Goal: Find specific page/section: Find specific page/section

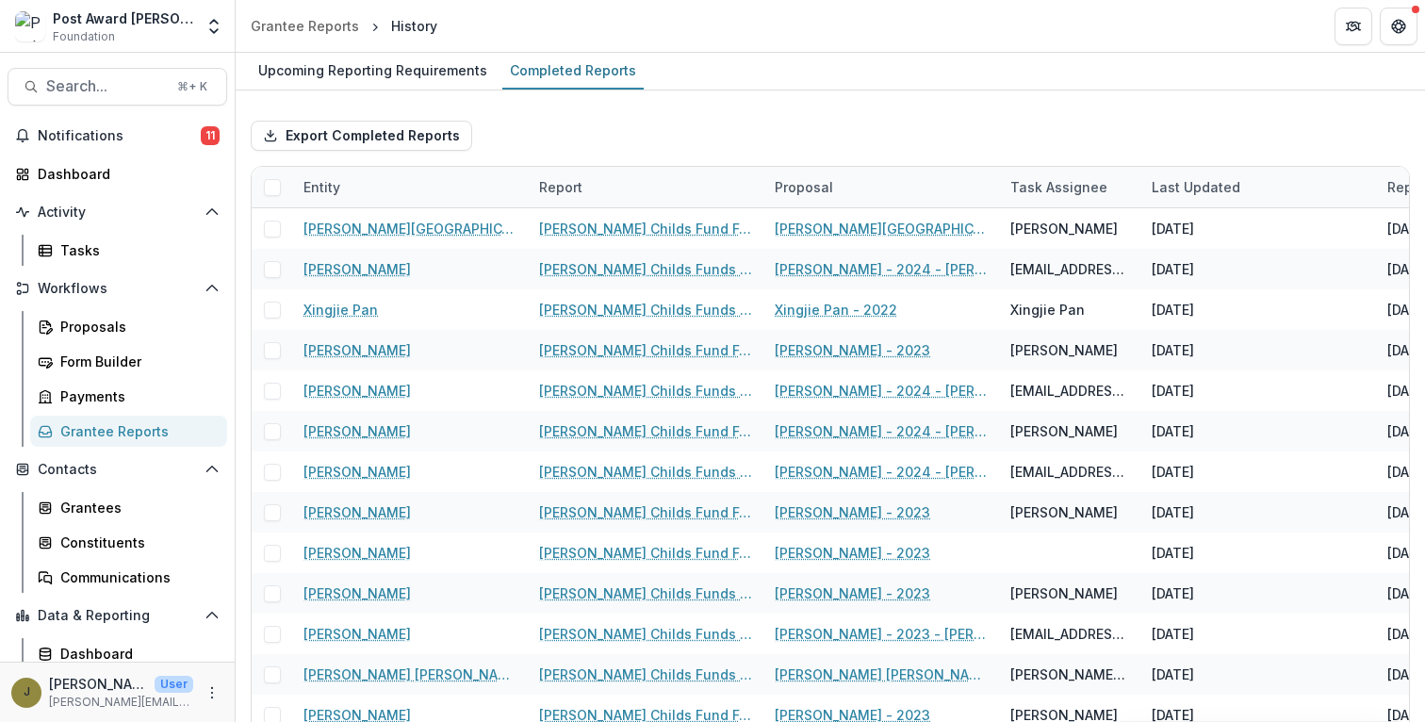
scroll to position [42, 0]
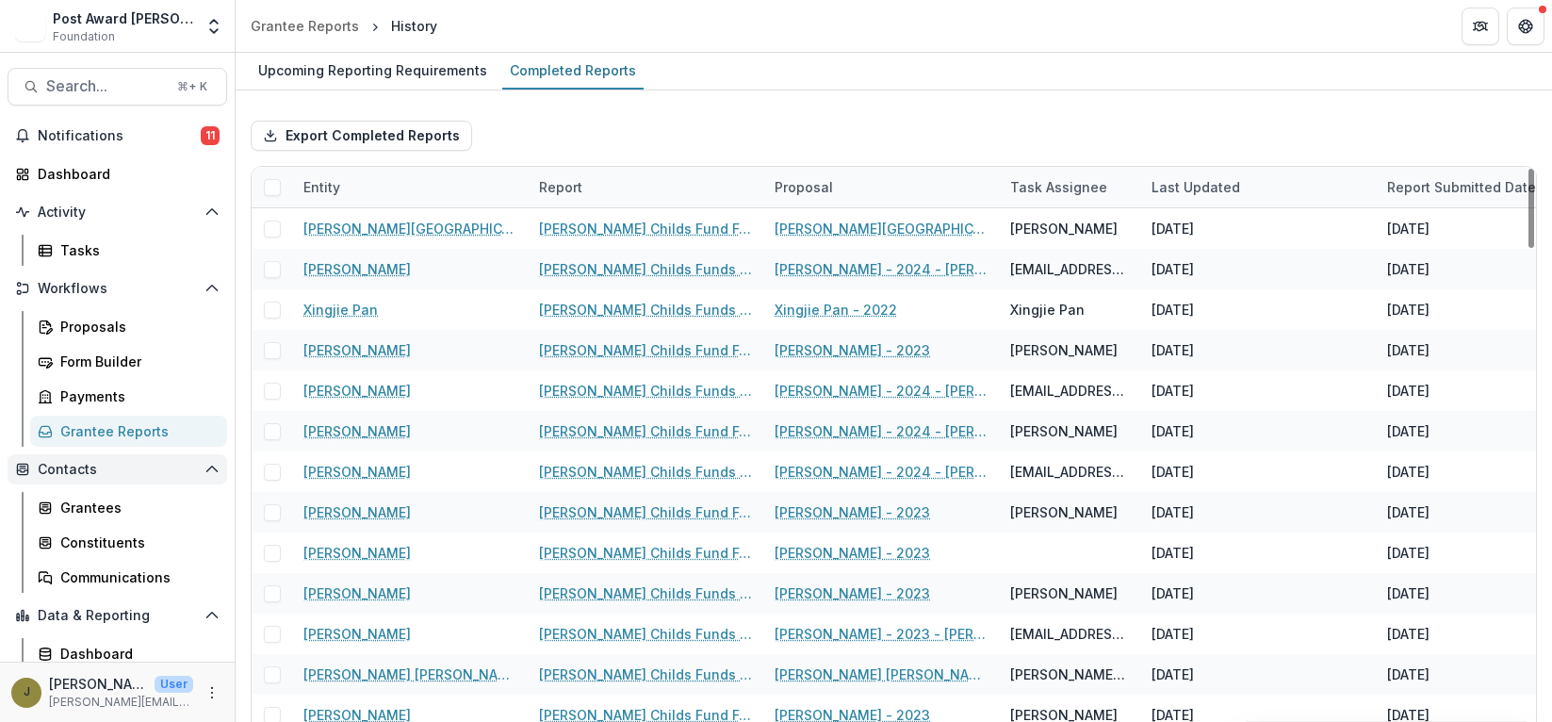
scroll to position [42, 0]
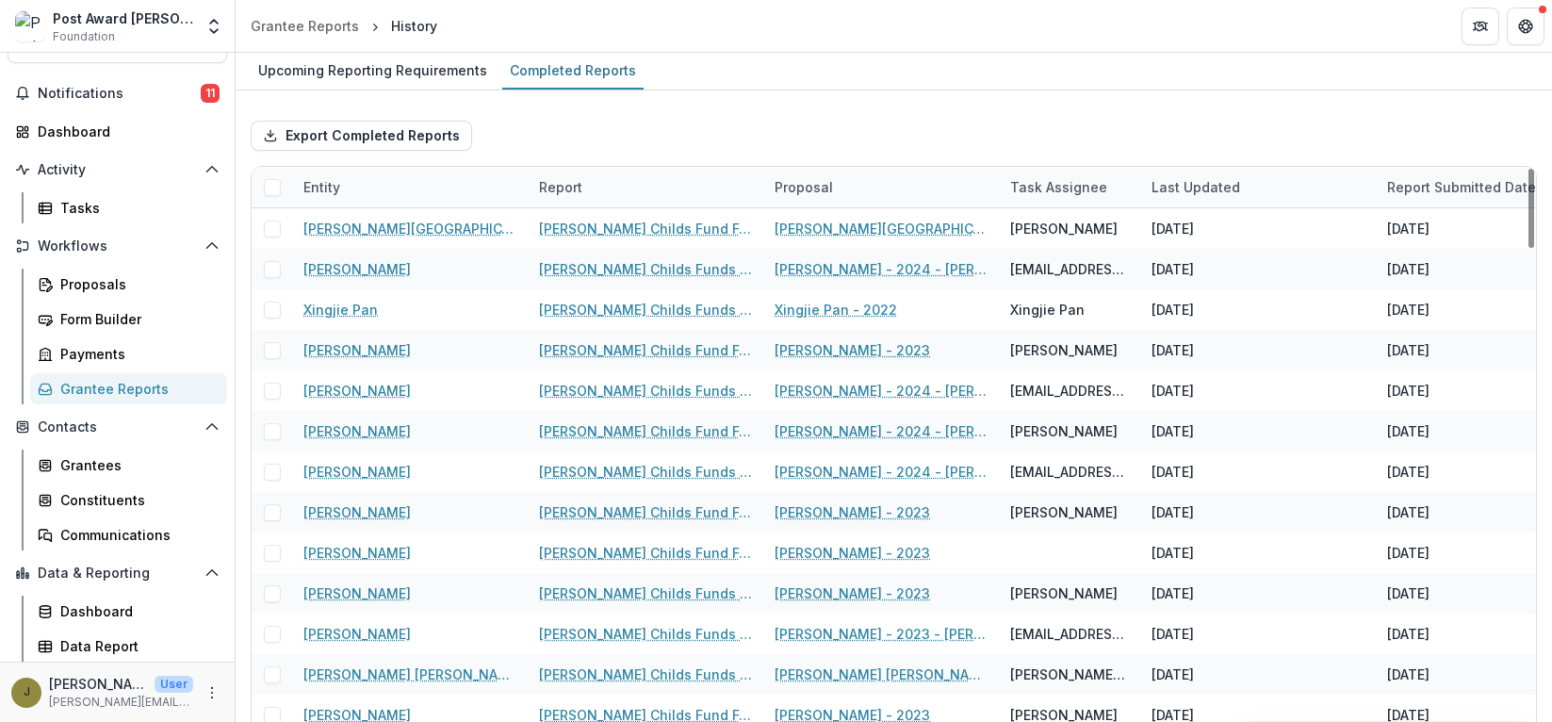
click at [312, 186] on div "Entity" at bounding box center [321, 187] width 59 height 20
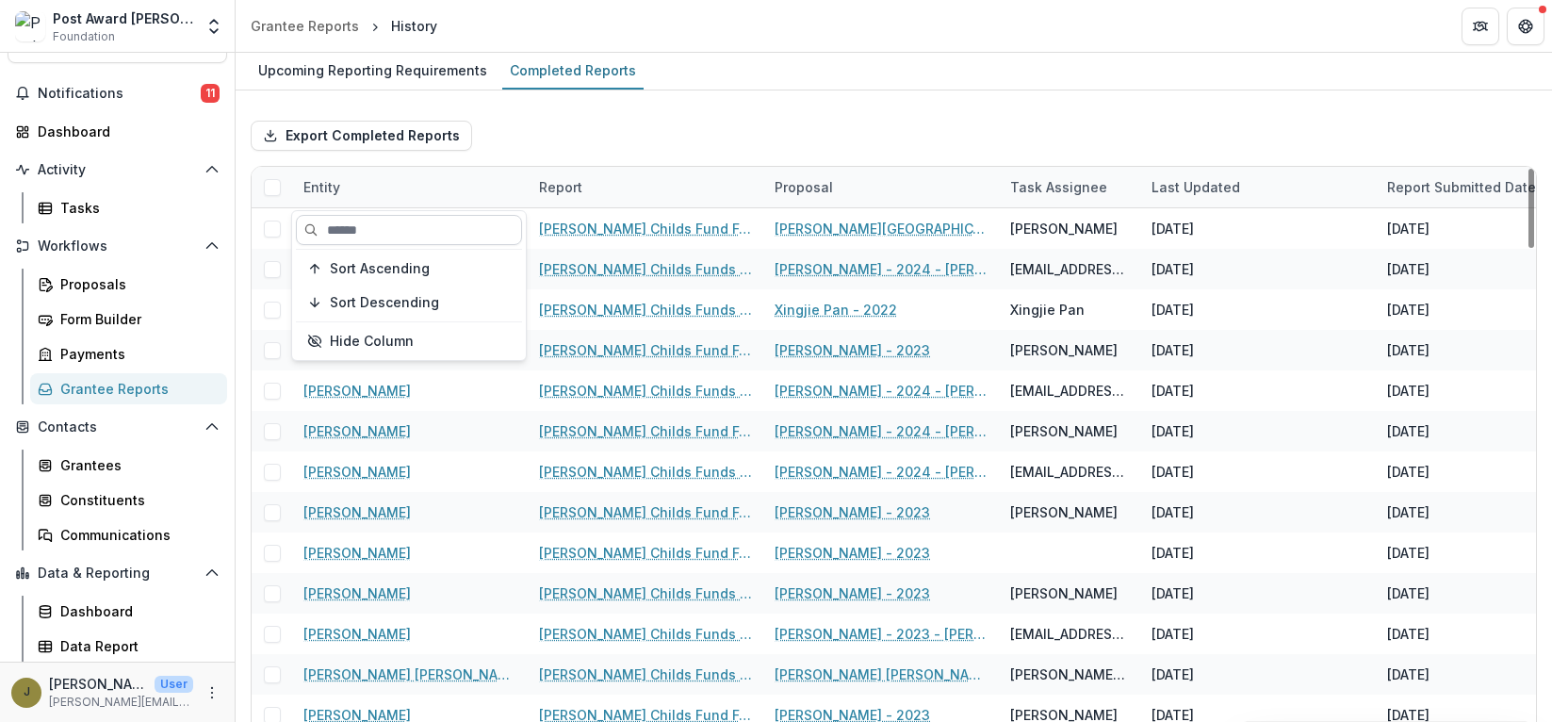
click at [347, 221] on input at bounding box center [409, 230] width 226 height 30
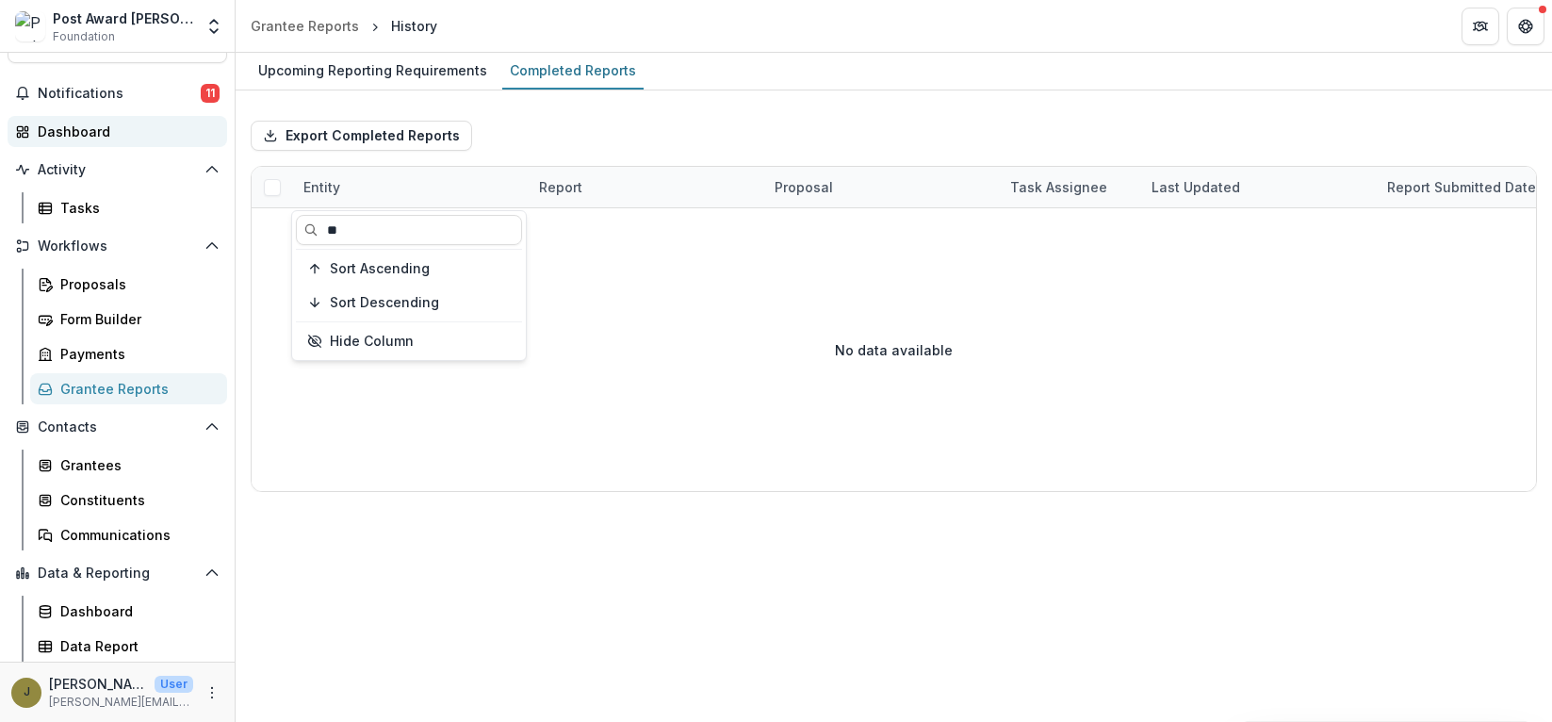
type input "*"
type input "*******"
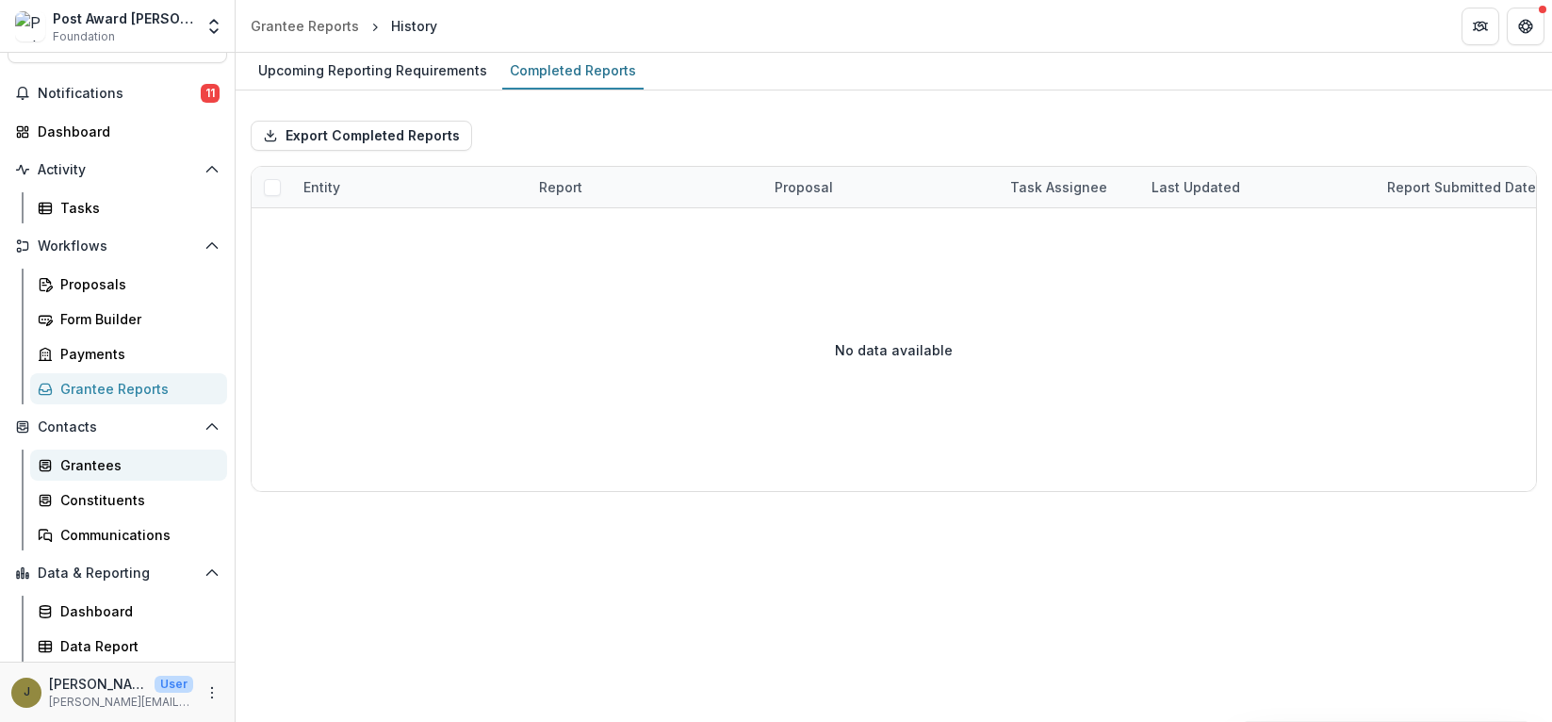
click at [94, 455] on div "Grantees" at bounding box center [136, 465] width 152 height 20
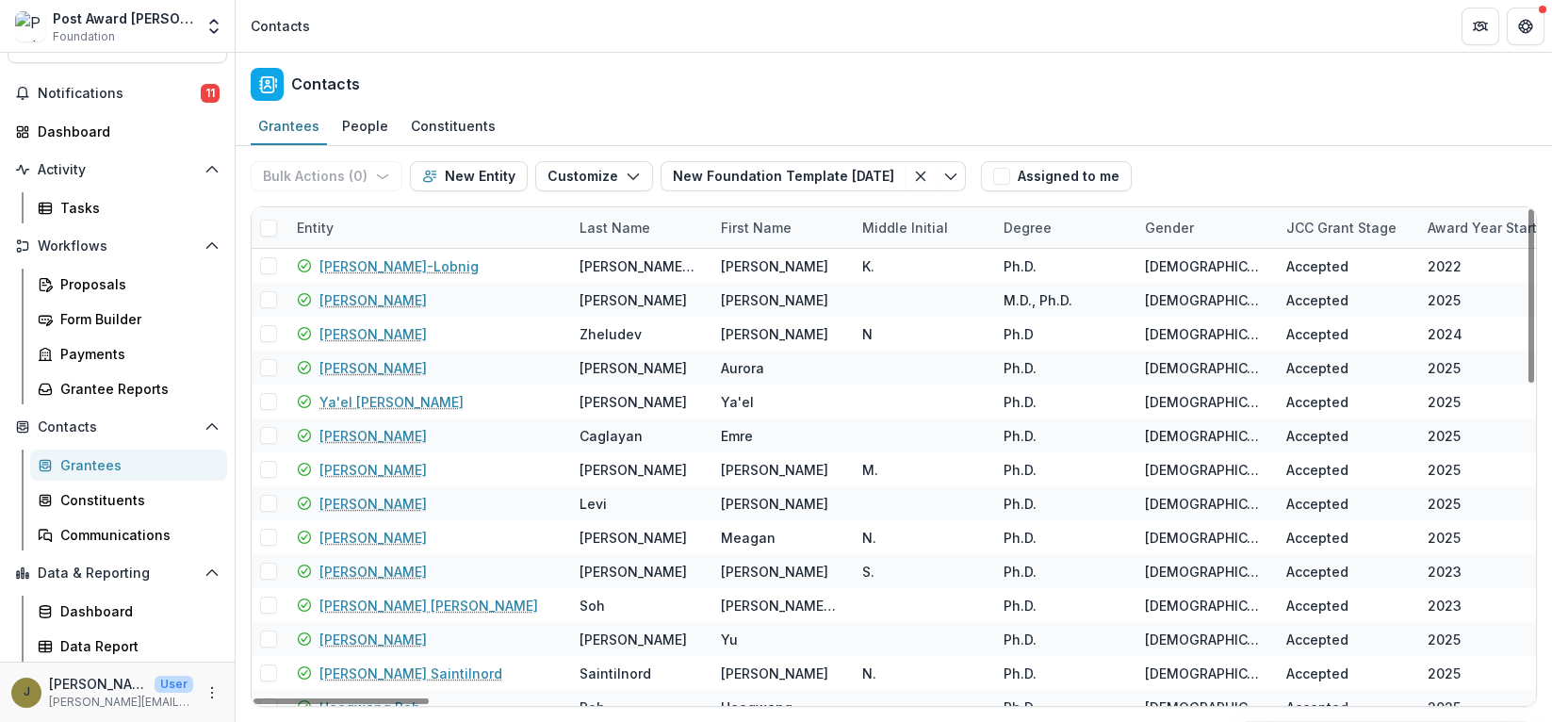
click at [318, 218] on div "Entity" at bounding box center [315, 228] width 59 height 20
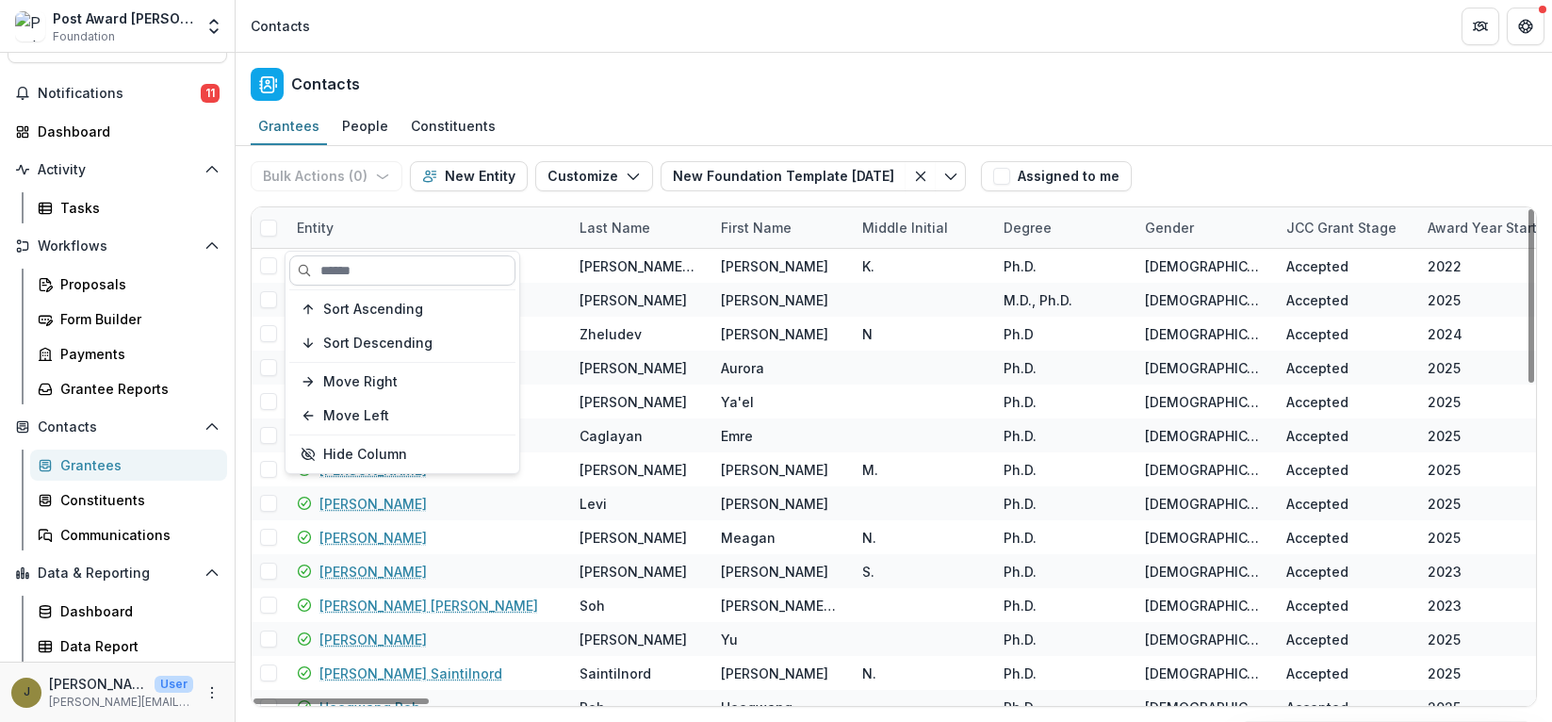
click at [325, 261] on input at bounding box center [402, 270] width 226 height 30
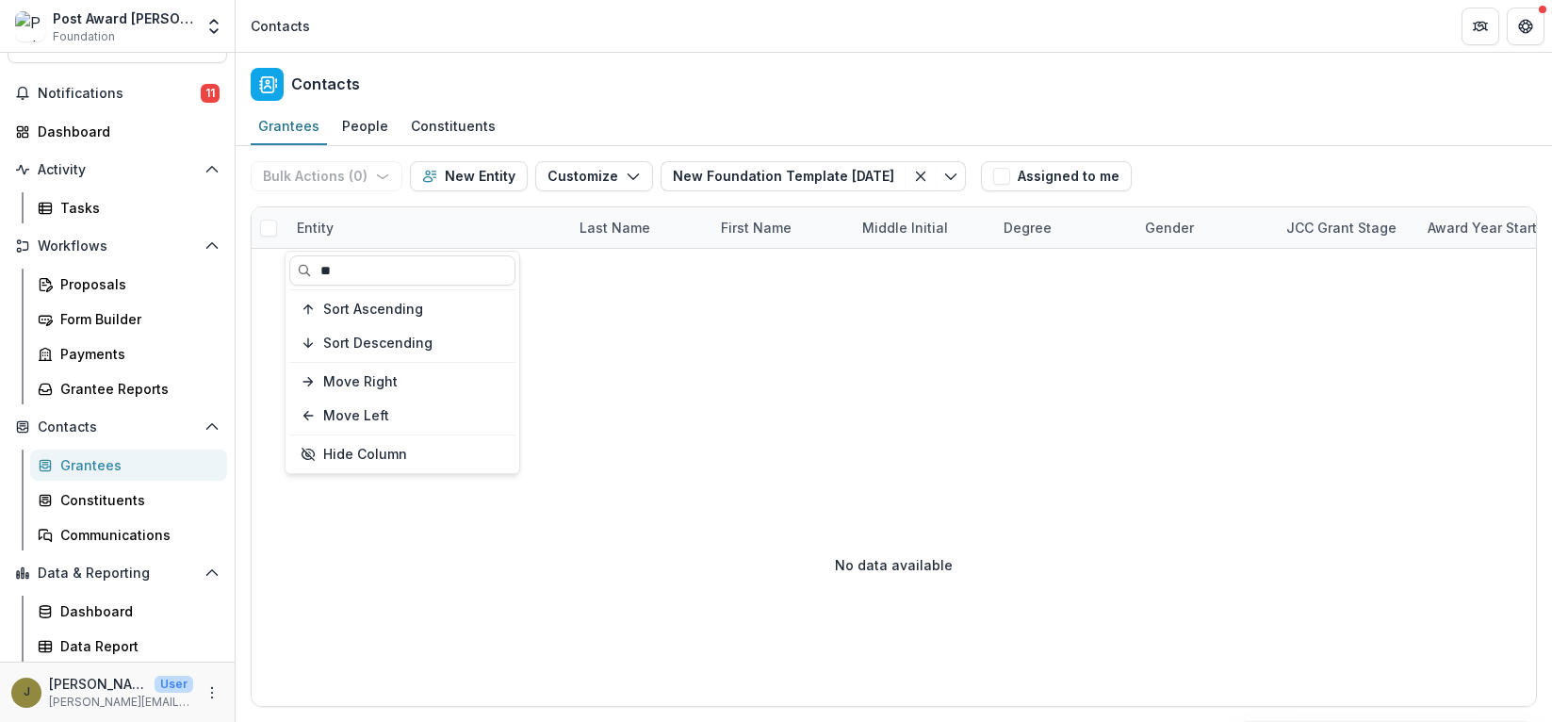
type input "*"
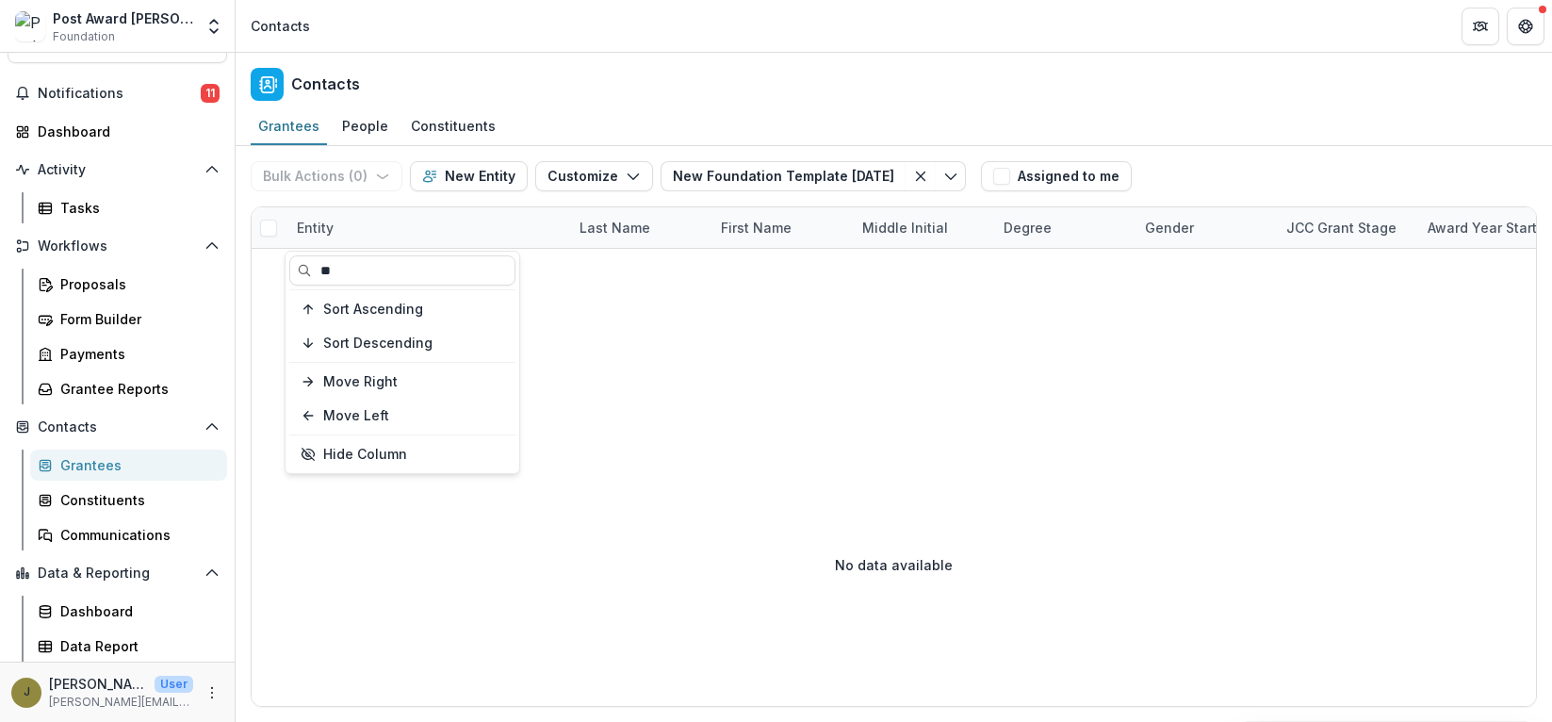
type input "*"
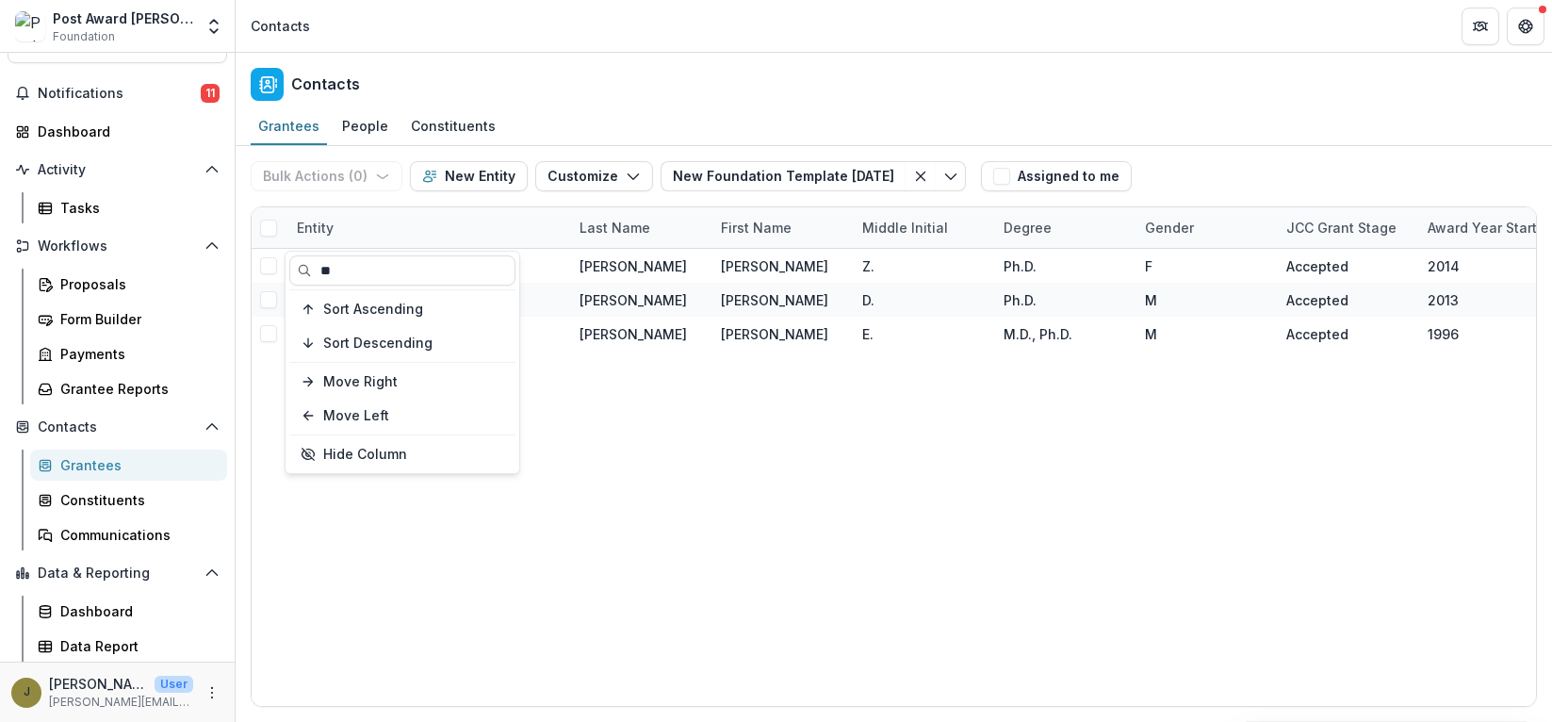
type input "*"
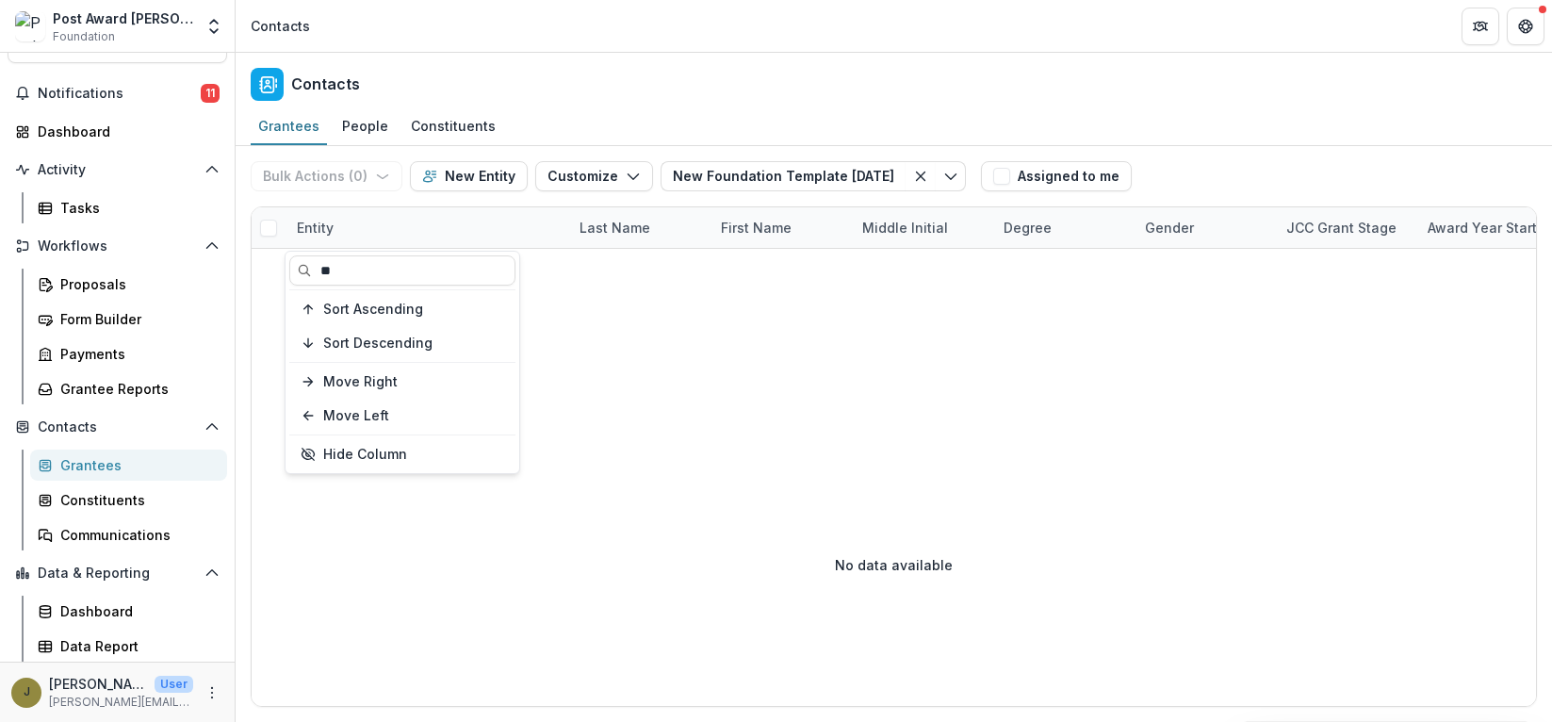
type input "*"
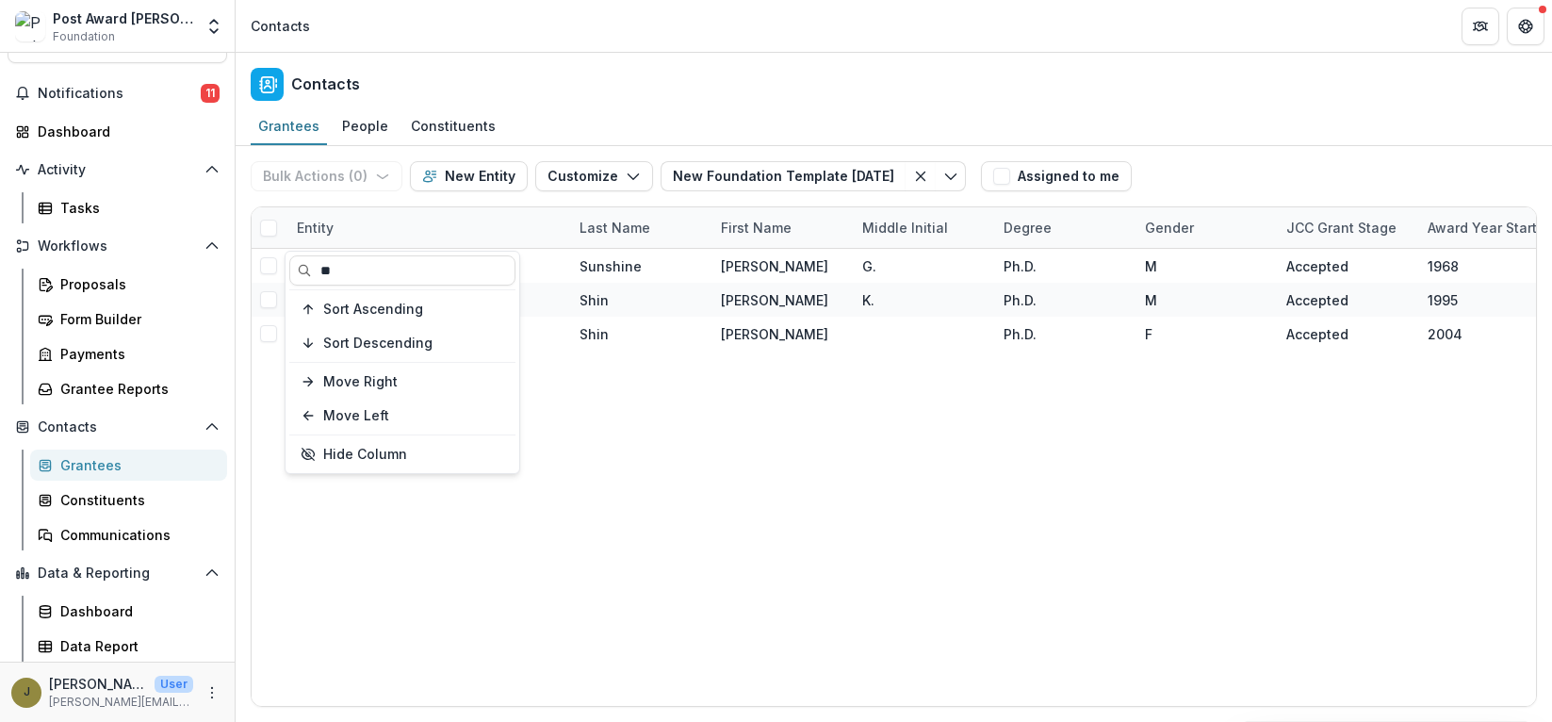
type input "*"
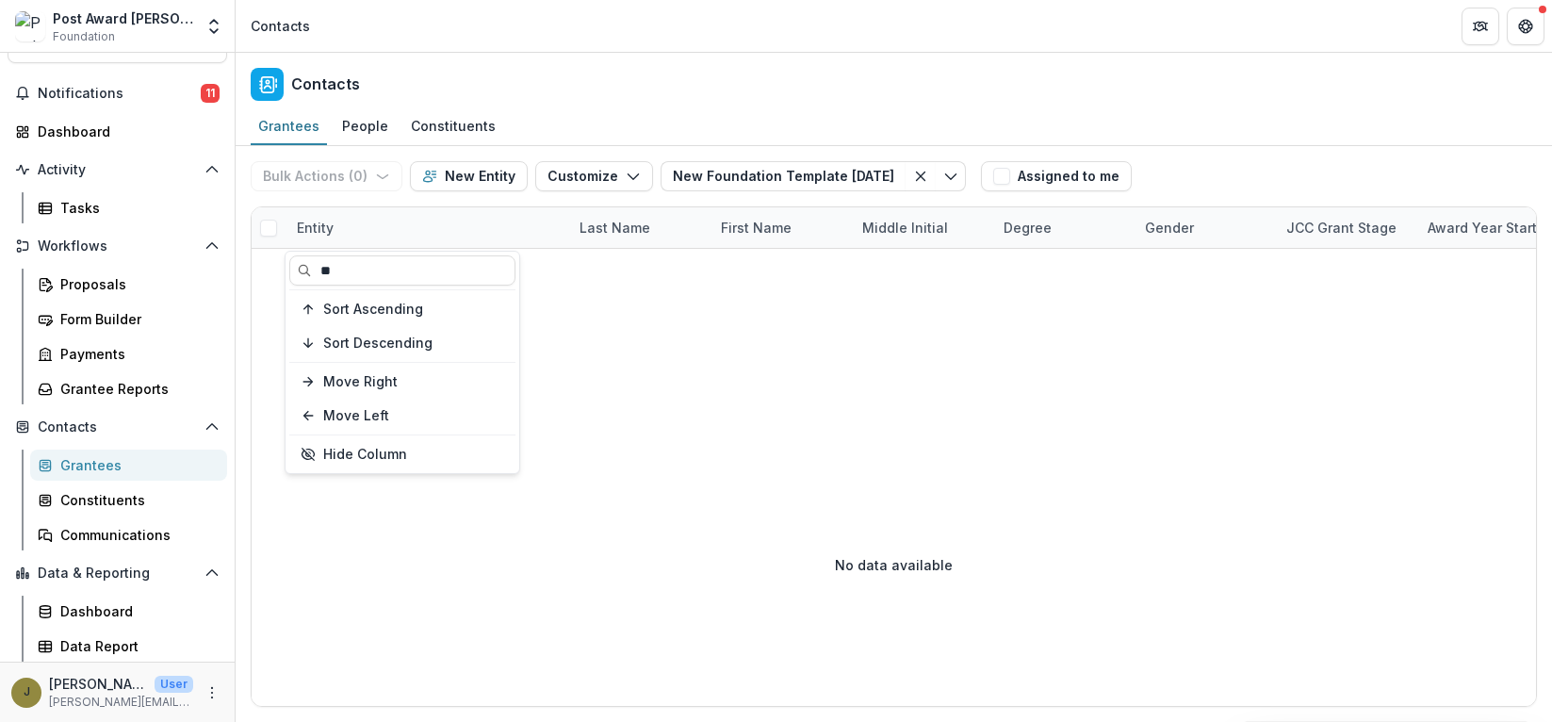
type input "*"
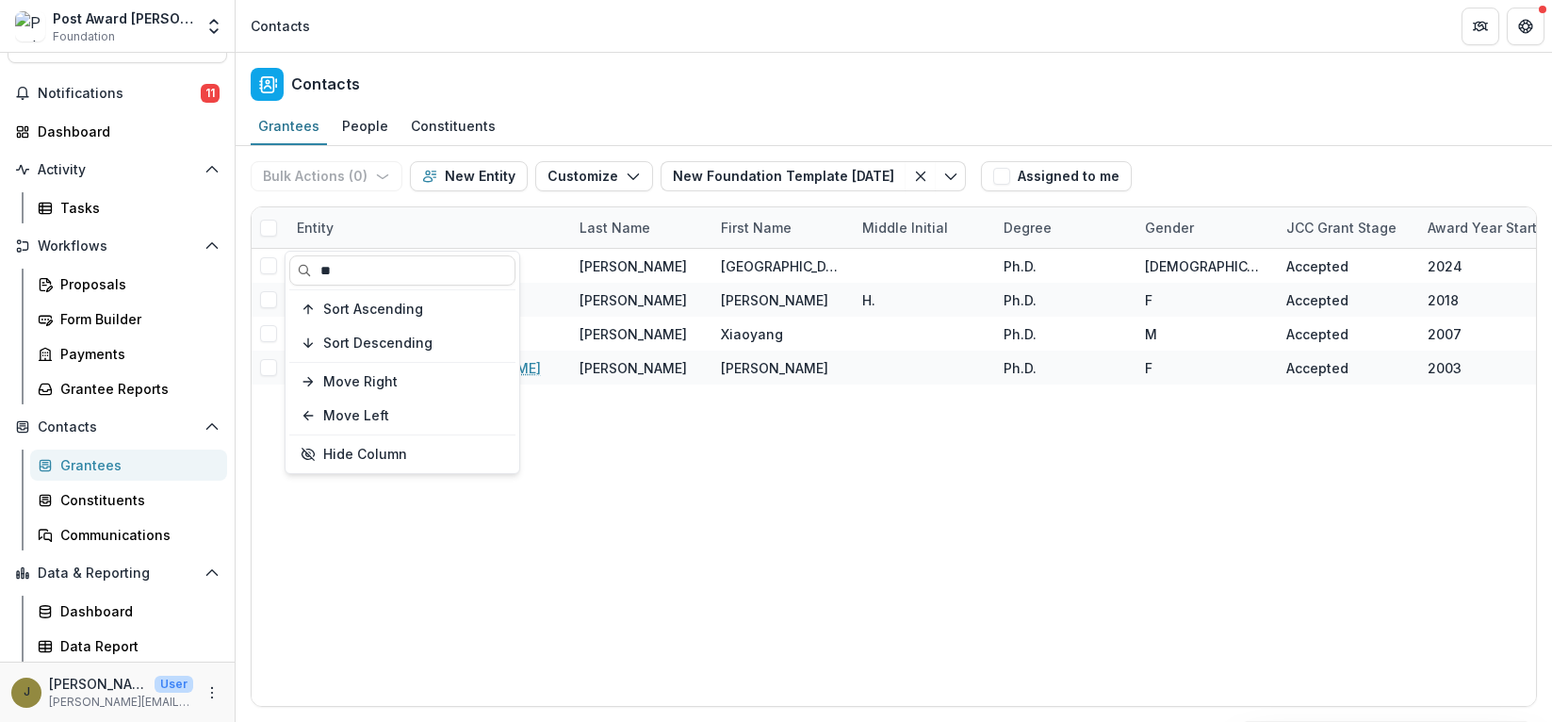
type input "*"
